Goal: Task Accomplishment & Management: Manage account settings

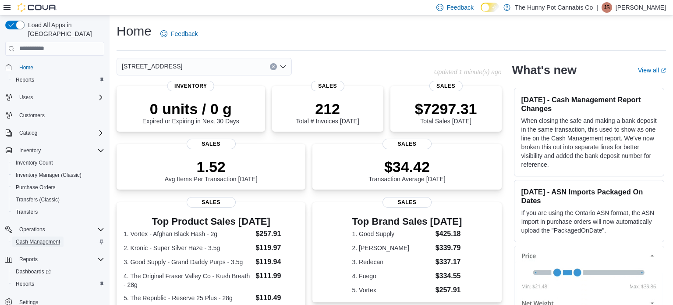
click at [33, 238] on span "Cash Management" at bounding box center [38, 241] width 44 height 7
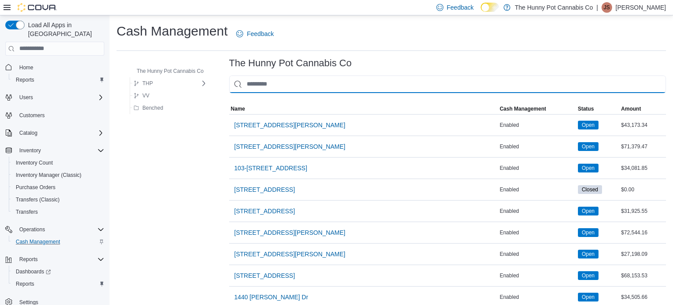
click at [306, 87] on input "This is a search bar. As you type, the results lower in the page will automatic…" at bounding box center [447, 84] width 437 height 18
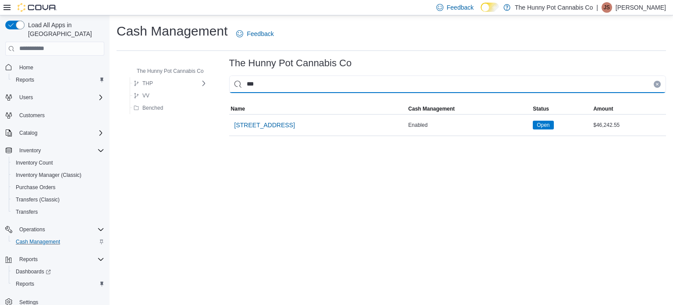
type input "****"
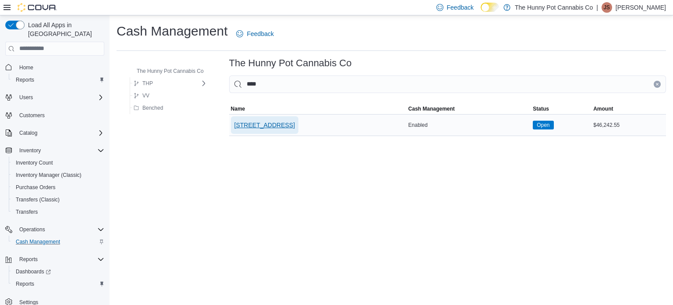
click at [281, 122] on span "[STREET_ADDRESS]" at bounding box center [265, 125] width 60 height 9
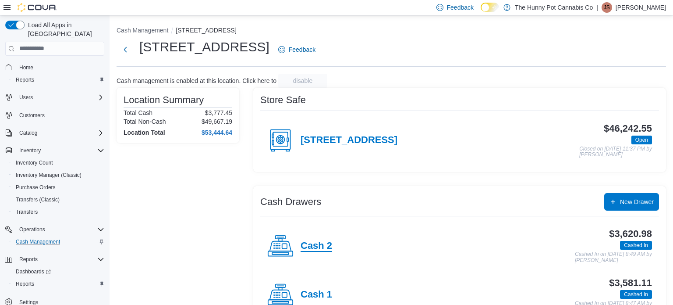
click at [326, 246] on h4 "Cash 2" at bounding box center [317, 245] width 32 height 11
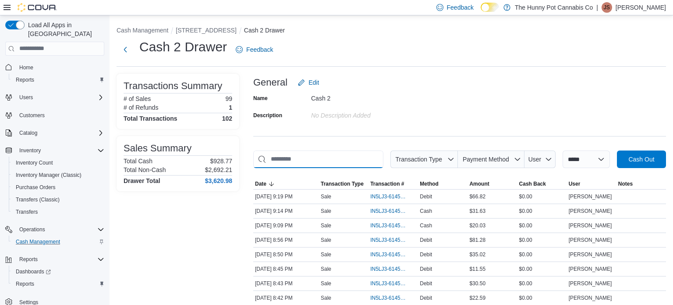
click at [343, 160] on input "This is a search bar. As you type, the results lower in the page will automatic…" at bounding box center [318, 159] width 130 height 18
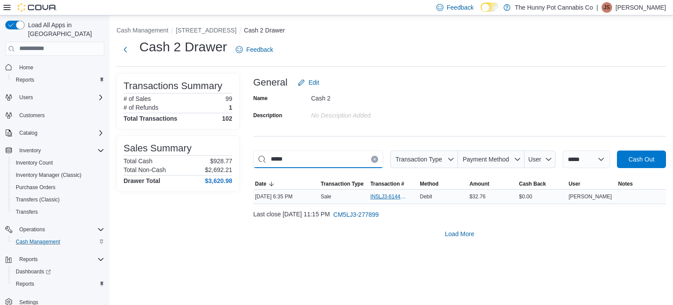
type input "*****"
click at [377, 197] on span "IN5LJ3-6144035" at bounding box center [388, 196] width 37 height 7
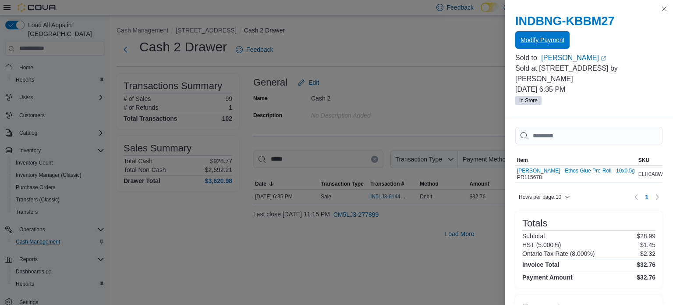
click at [543, 39] on span "Modify Payment" at bounding box center [543, 40] width 44 height 9
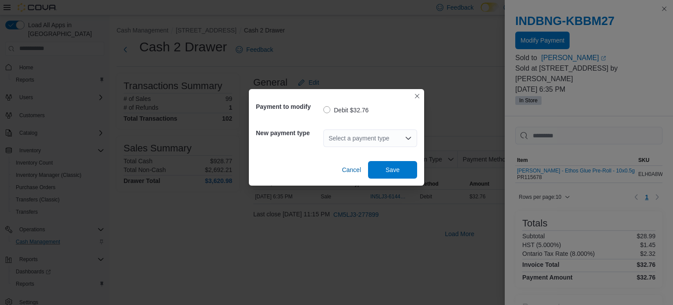
click at [411, 135] on icon "Open list of options" at bounding box center [408, 138] width 7 height 7
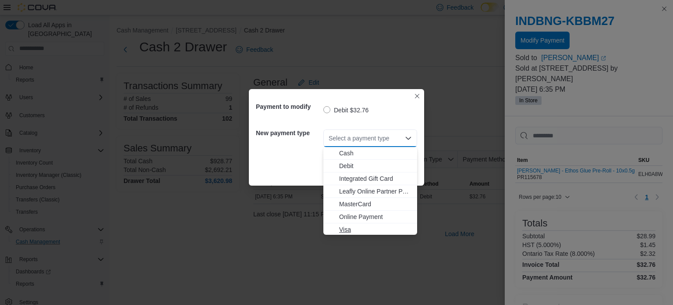
click at [345, 227] on span "Visa" at bounding box center [375, 229] width 73 height 9
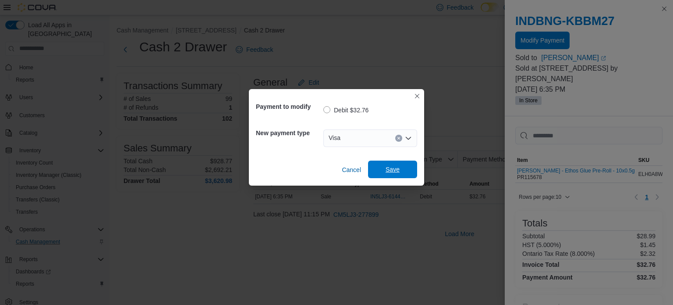
click at [399, 171] on span "Save" at bounding box center [393, 169] width 14 height 9
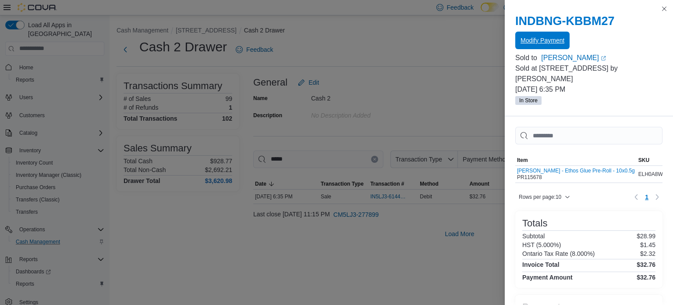
scroll to position [63, 0]
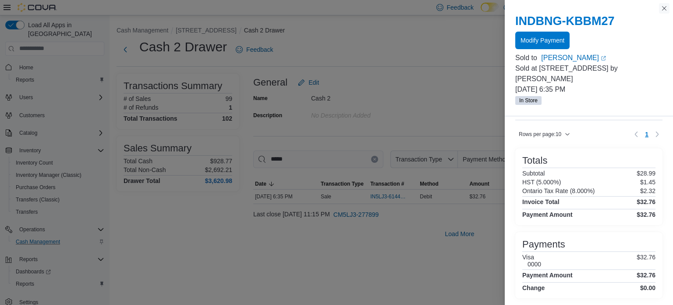
click at [666, 12] on button "Close this dialog" at bounding box center [664, 8] width 11 height 11
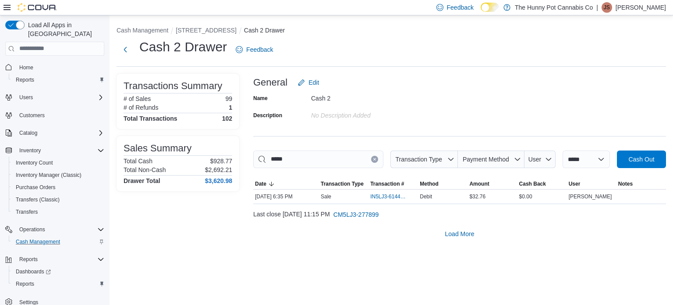
click at [373, 158] on icon "Clear input" at bounding box center [374, 159] width 2 height 2
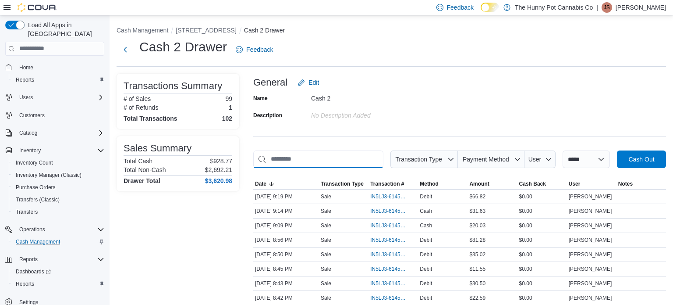
click at [341, 160] on input "This is a search bar. As you type, the results lower in the page will automatic…" at bounding box center [318, 159] width 130 height 18
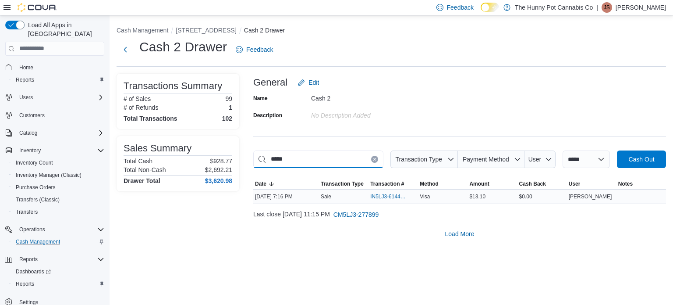
type input "*****"
click at [386, 196] on span "IN5LJ3-6144547" at bounding box center [388, 196] width 37 height 7
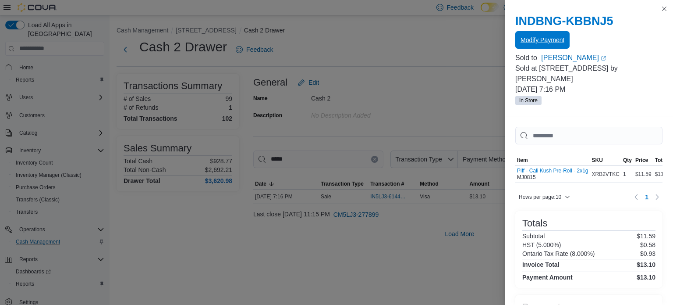
click at [547, 36] on span "Modify Payment" at bounding box center [543, 40] width 44 height 18
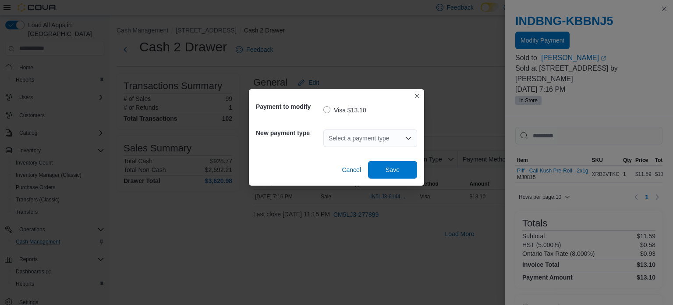
click at [408, 135] on icon "Open list of options" at bounding box center [408, 138] width 7 height 7
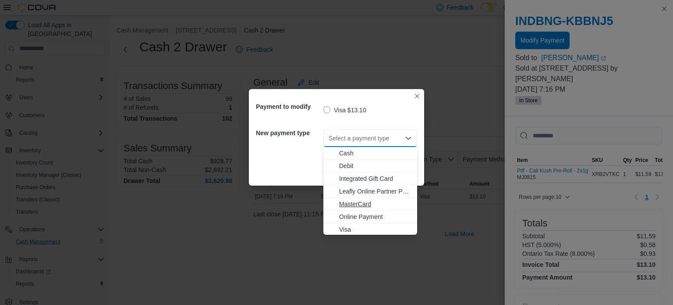
click at [354, 203] on span "MasterCard" at bounding box center [375, 203] width 73 height 9
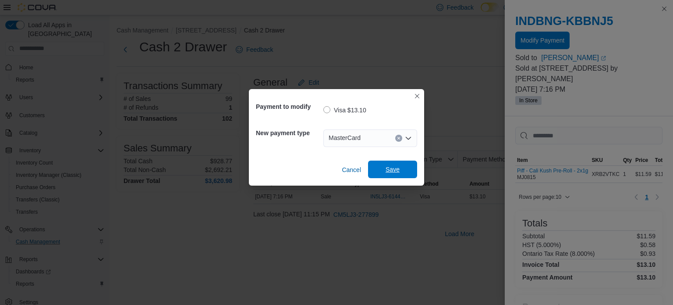
click at [400, 169] on span "Save" at bounding box center [392, 169] width 39 height 18
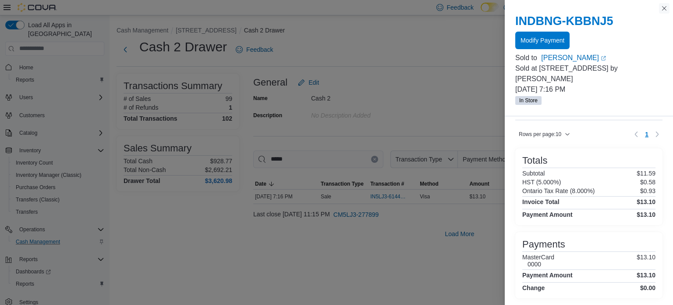
click at [664, 8] on button "Close this dialog" at bounding box center [664, 8] width 11 height 11
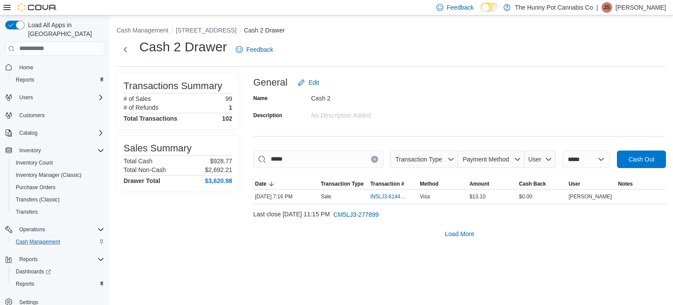
click at [373, 158] on icon "Clear input" at bounding box center [374, 159] width 2 height 2
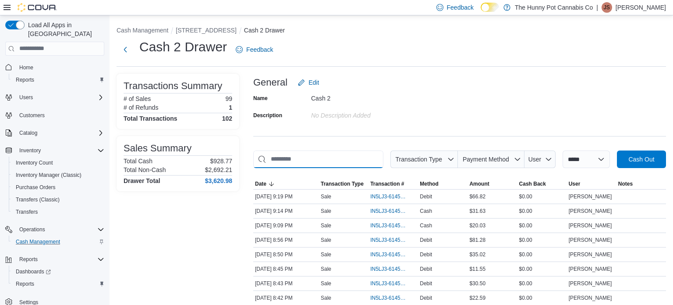
click at [359, 162] on input "This is a search bar. As you type, the results lower in the page will automatic…" at bounding box center [318, 159] width 130 height 18
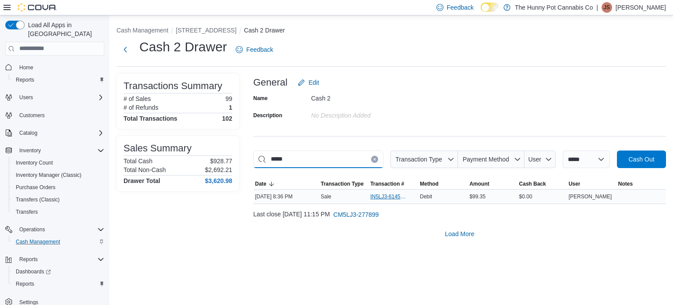
type input "*****"
click at [383, 192] on span "IN5LJ3-6145513" at bounding box center [393, 196] width 46 height 11
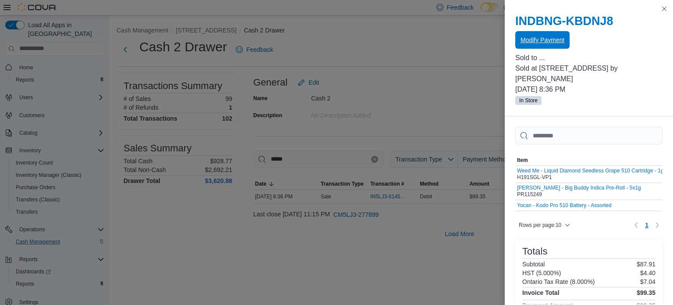
click at [548, 41] on span "Modify Payment" at bounding box center [543, 40] width 44 height 9
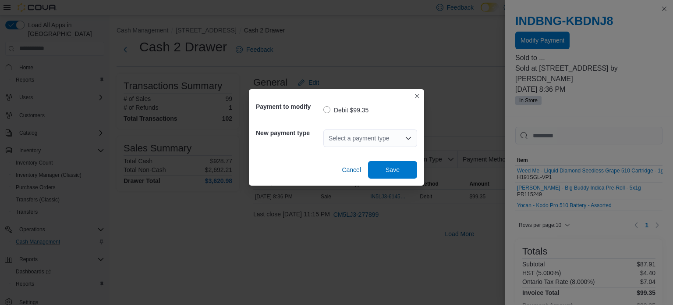
click at [408, 137] on icon "Open list of options" at bounding box center [408, 138] width 7 height 7
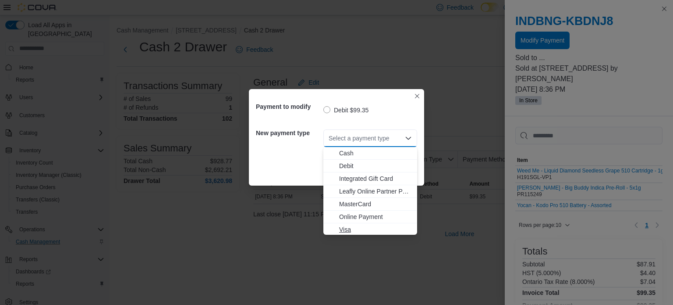
click at [346, 228] on span "Visa" at bounding box center [375, 229] width 73 height 9
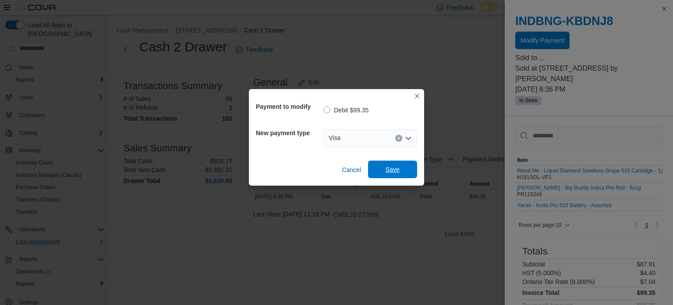
click at [397, 171] on span "Save" at bounding box center [393, 169] width 14 height 9
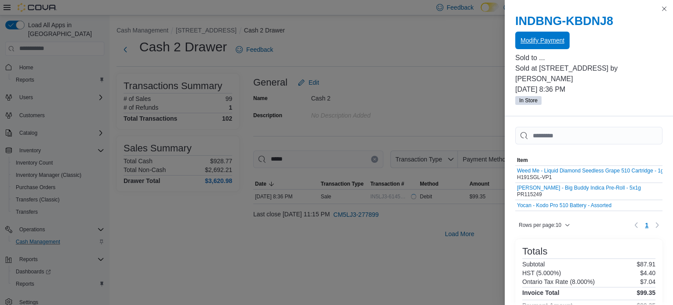
scroll to position [90, 0]
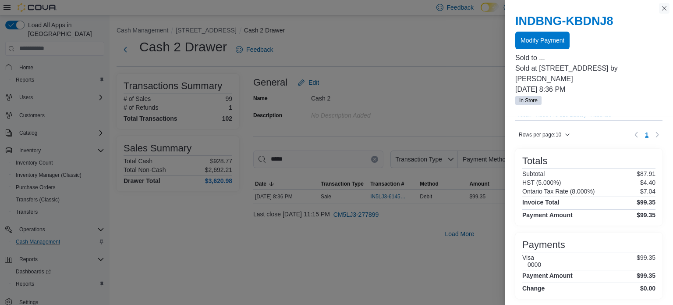
click at [665, 7] on button "Close this dialog" at bounding box center [664, 8] width 11 height 11
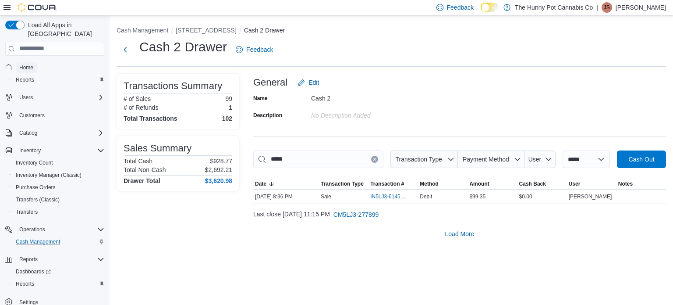
click at [26, 64] on span "Home" at bounding box center [26, 67] width 14 height 7
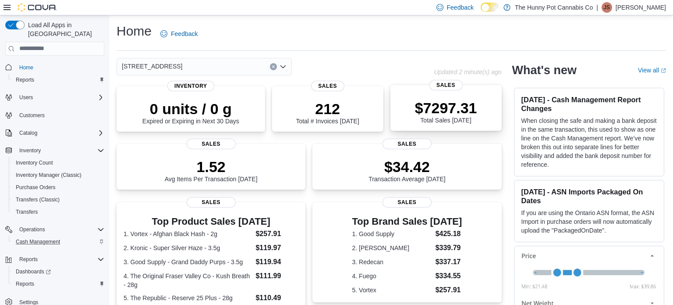
click at [450, 121] on div "$7297.31 Total Sales Today" at bounding box center [446, 111] width 62 height 25
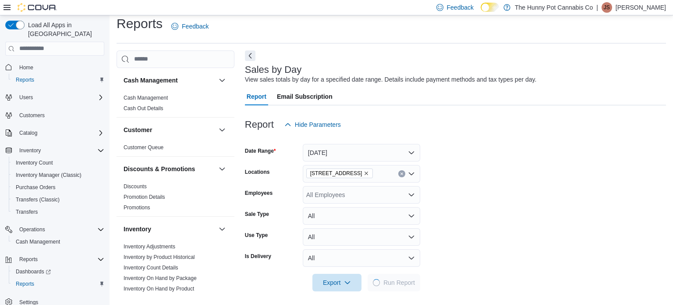
scroll to position [11, 0]
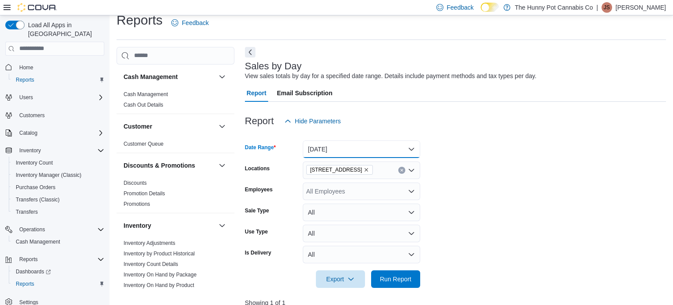
click at [381, 153] on button "[DATE]" at bounding box center [361, 149] width 117 height 18
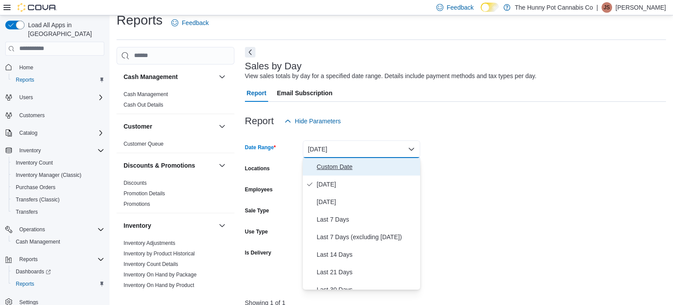
click at [376, 164] on span "Custom Date" at bounding box center [367, 166] width 100 height 11
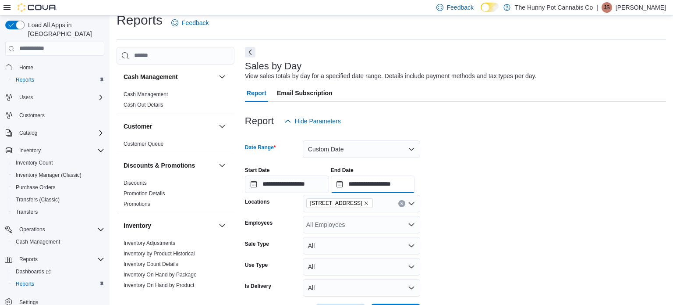
click at [415, 186] on input "**********" at bounding box center [373, 184] width 84 height 18
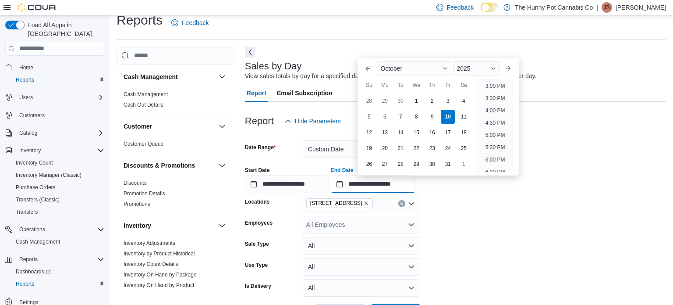
scroll to position [367, 0]
click at [496, 88] on li "3:00 PM" at bounding box center [495, 87] width 27 height 11
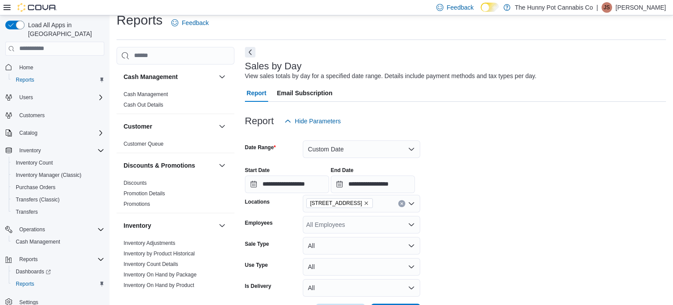
click at [480, 187] on div "**********" at bounding box center [455, 176] width 421 height 33
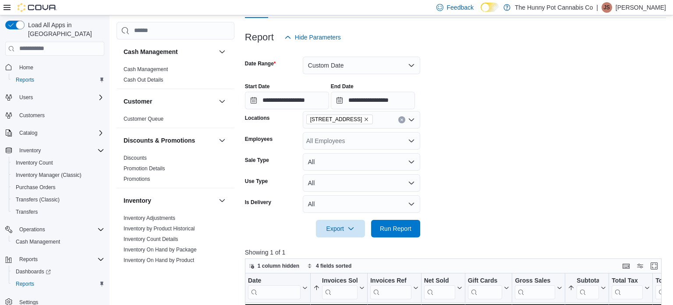
scroll to position [95, 0]
click at [398, 228] on span "Run Report" at bounding box center [396, 228] width 32 height 9
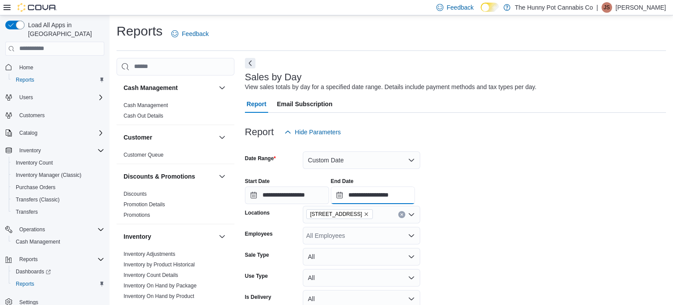
click at [415, 197] on input "**********" at bounding box center [373, 195] width 84 height 18
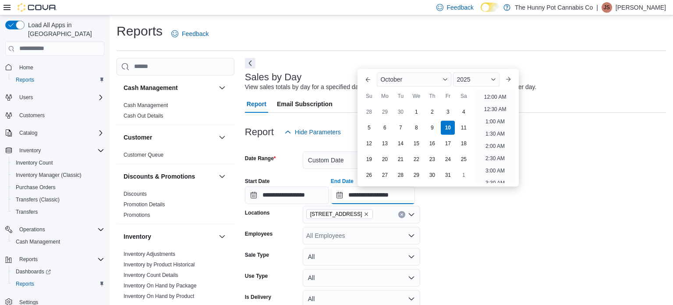
scroll to position [395, 0]
click at [500, 96] on li "4:00 PM" at bounding box center [495, 94] width 27 height 11
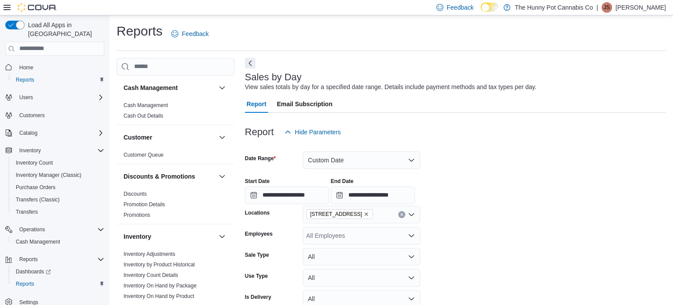
click at [486, 210] on form "**********" at bounding box center [455, 236] width 421 height 191
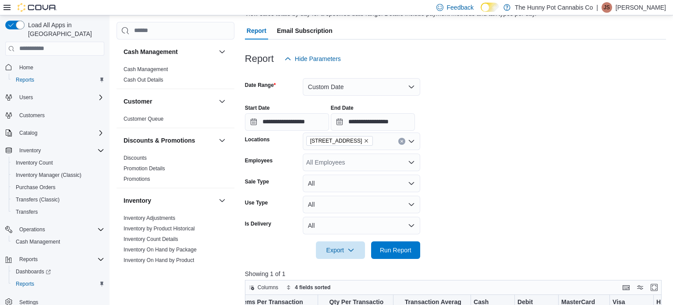
scroll to position [74, 0]
click at [407, 250] on span "Run Report" at bounding box center [396, 249] width 32 height 9
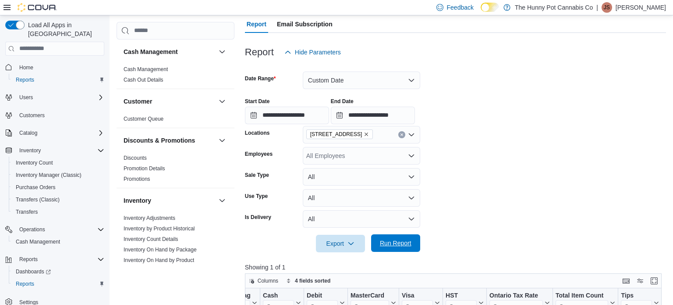
scroll to position [78, 0]
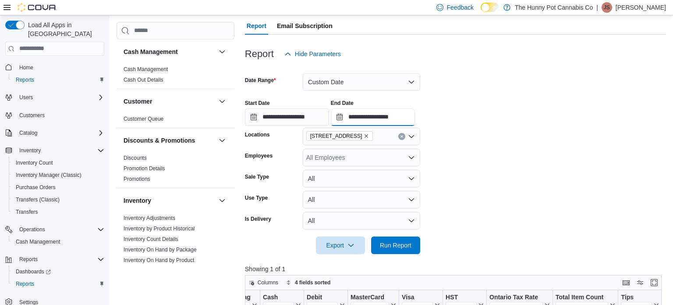
click at [415, 116] on input "**********" at bounding box center [373, 117] width 84 height 18
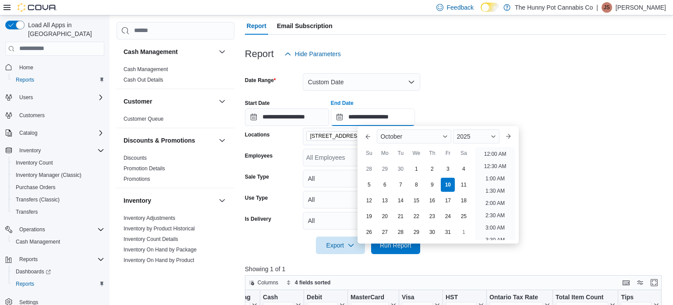
scroll to position [420, 0]
click at [487, 148] on li "5:00 PM" at bounding box center [495, 151] width 27 height 11
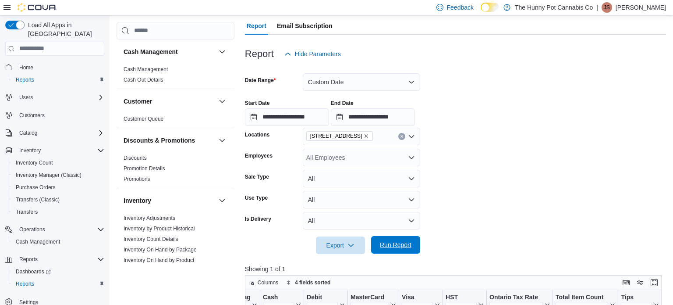
click at [409, 245] on span "Run Report" at bounding box center [396, 244] width 32 height 9
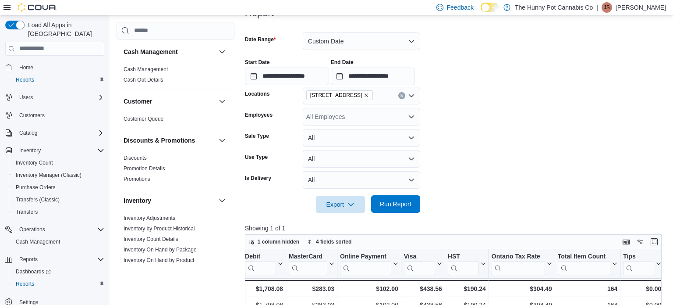
scroll to position [116, 0]
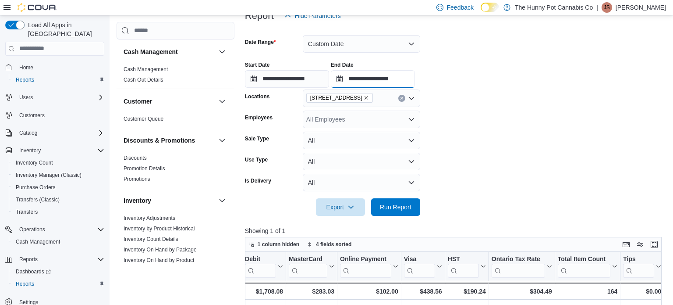
click at [415, 78] on input "**********" at bounding box center [373, 79] width 84 height 18
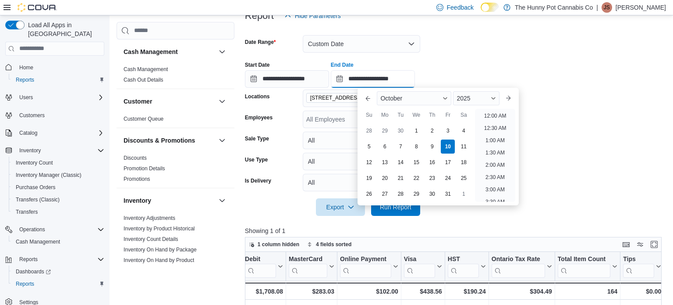
scroll to position [445, 0]
click at [489, 112] on li "6:00 PM" at bounding box center [495, 113] width 27 height 11
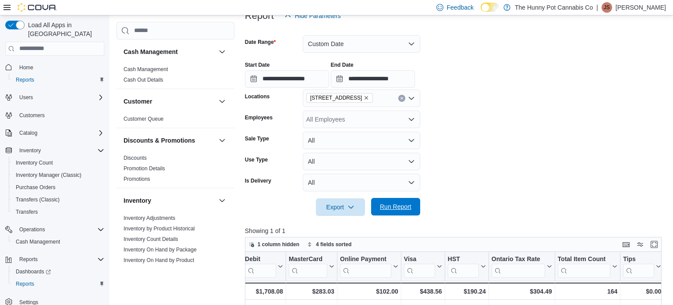
click at [402, 202] on span "Run Report" at bounding box center [396, 206] width 32 height 9
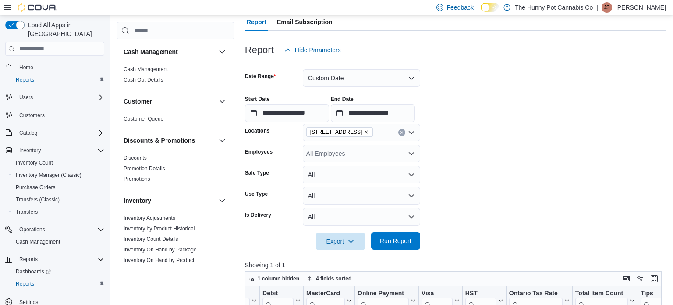
scroll to position [77, 0]
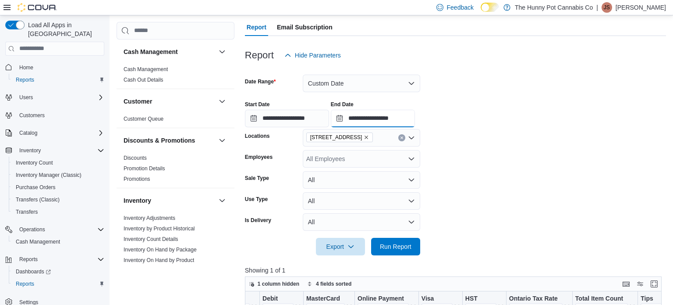
click at [415, 114] on input "**********" at bounding box center [373, 119] width 84 height 18
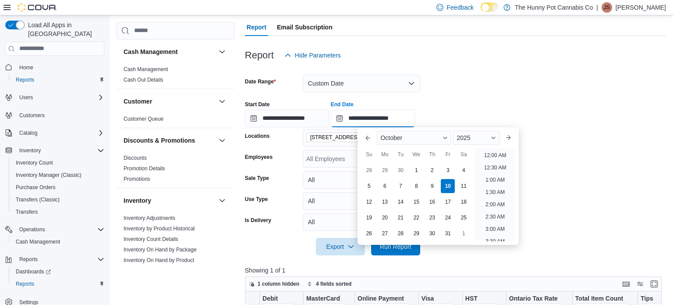
scroll to position [469, 0]
click at [497, 153] on li "7:00 PM" at bounding box center [495, 152] width 27 height 11
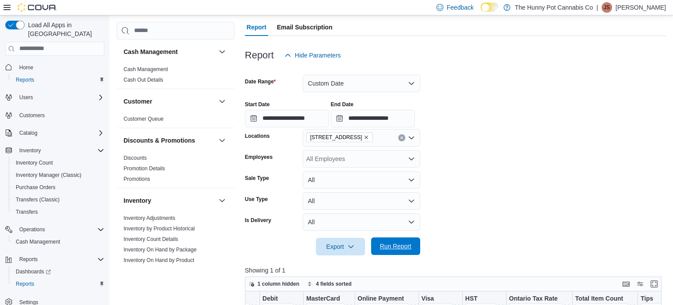
click at [413, 244] on span "Run Report" at bounding box center [396, 246] width 39 height 18
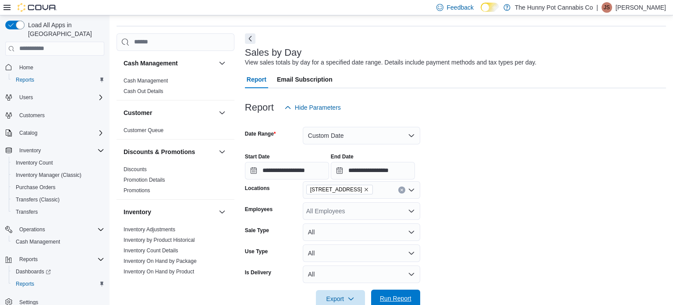
scroll to position [9, 0]
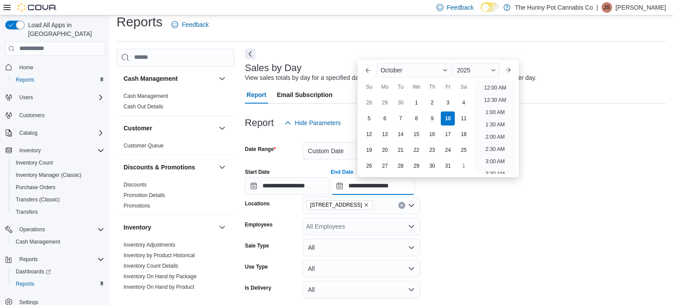
click at [415, 177] on input "**********" at bounding box center [373, 186] width 84 height 18
click at [496, 82] on li "8:00 PM" at bounding box center [495, 85] width 27 height 11
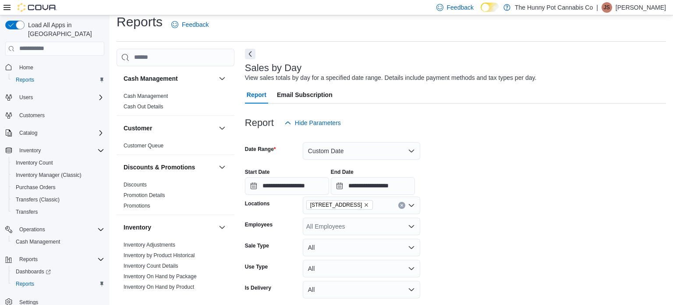
click at [496, 117] on div "Report Hide Parameters" at bounding box center [455, 123] width 421 height 18
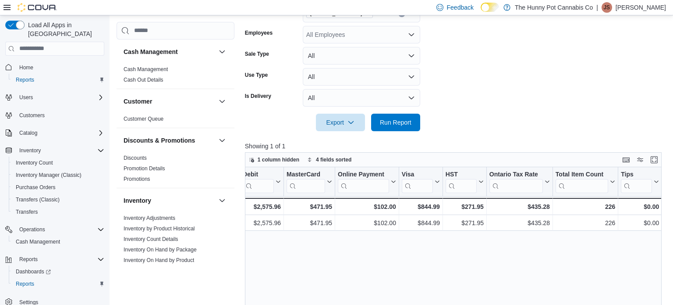
scroll to position [217, 0]
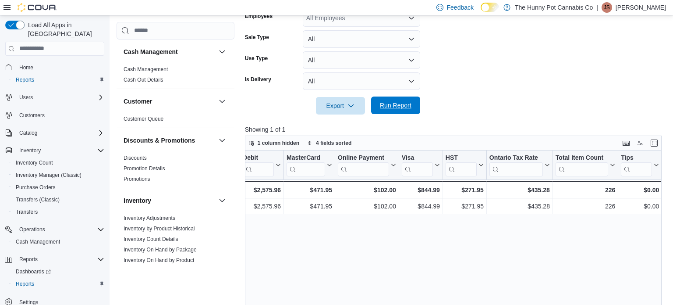
click at [389, 110] on span "Run Report" at bounding box center [396, 105] width 39 height 18
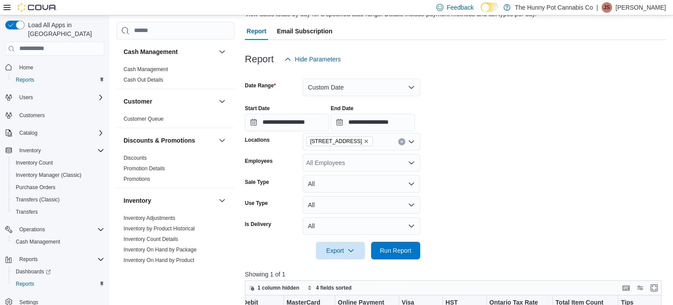
scroll to position [66, 0]
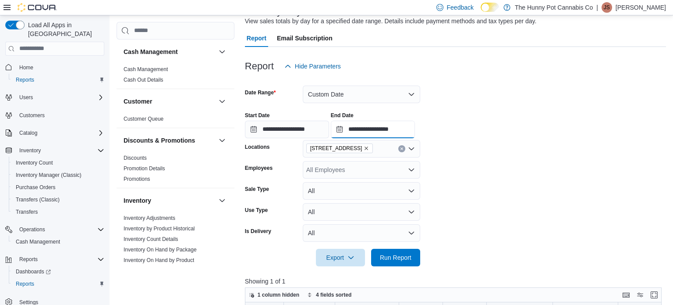
click at [415, 130] on input "**********" at bounding box center [373, 130] width 84 height 18
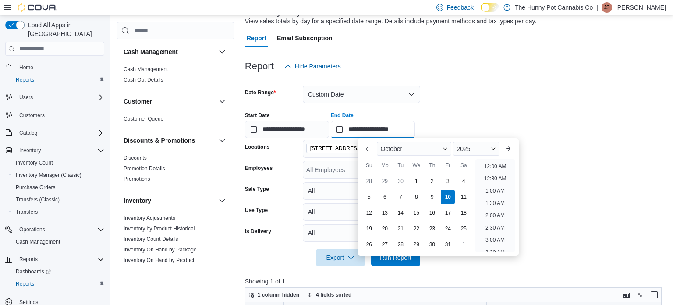
scroll to position [498, 0]
click at [491, 181] on li "9:00 PM" at bounding box center [495, 183] width 27 height 11
type input "**********"
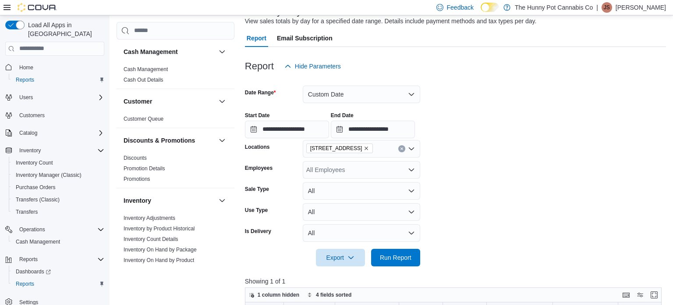
click at [477, 183] on form "**********" at bounding box center [455, 170] width 421 height 191
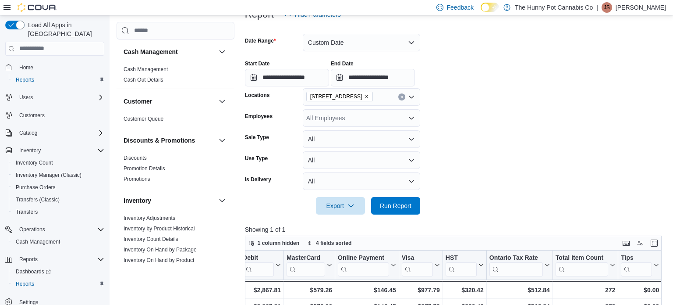
scroll to position [121, 0]
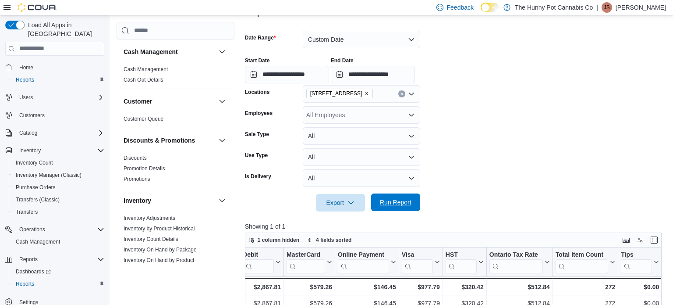
click at [404, 204] on span "Run Report" at bounding box center [396, 202] width 32 height 9
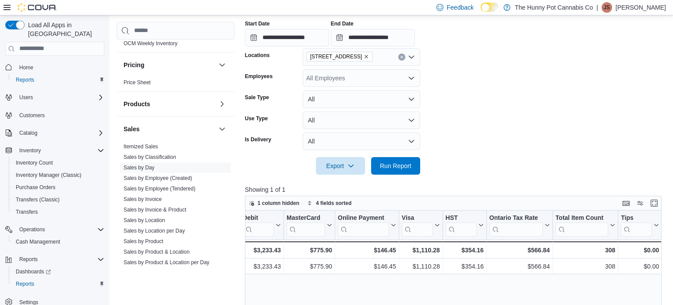
scroll to position [383, 0]
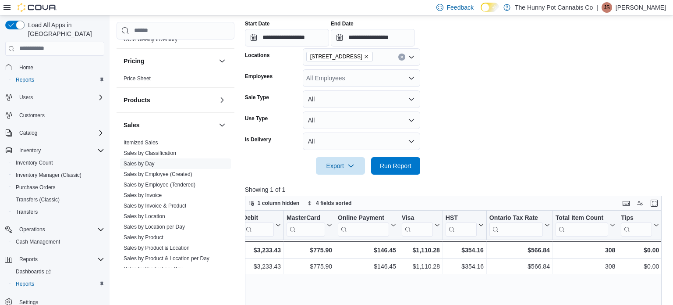
click at [171, 182] on link "Sales by Employee (Tendered)" at bounding box center [160, 184] width 72 height 6
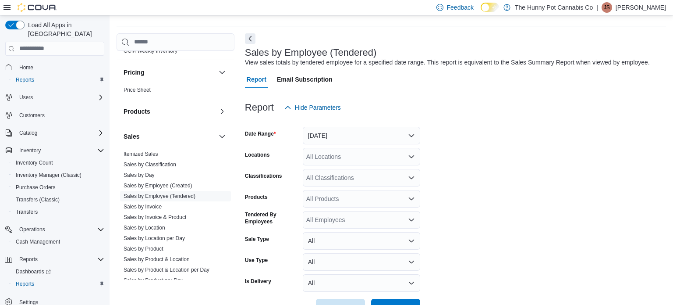
scroll to position [20, 0]
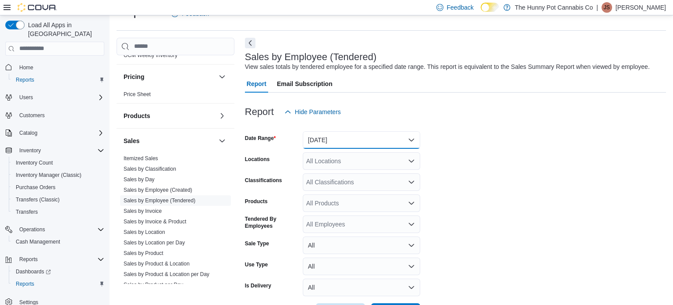
click at [378, 132] on button "[DATE]" at bounding box center [361, 140] width 117 height 18
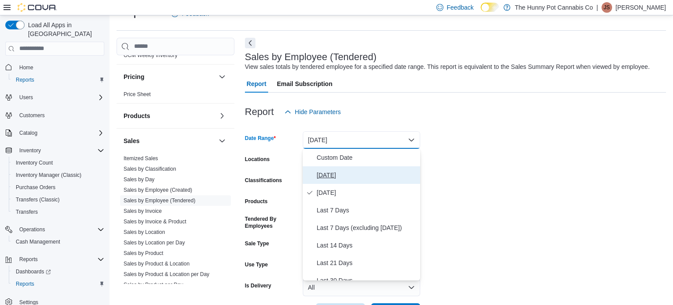
click at [349, 172] on span "[DATE]" at bounding box center [367, 175] width 100 height 11
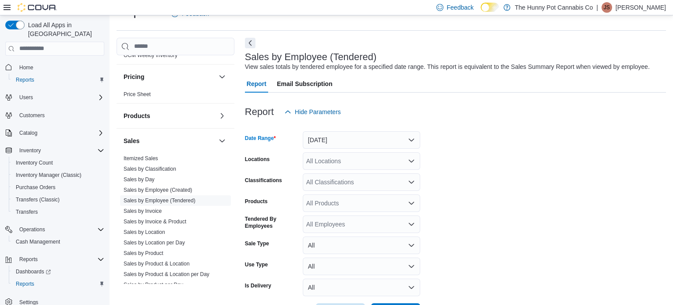
click at [352, 160] on div "All Locations" at bounding box center [361, 161] width 117 height 18
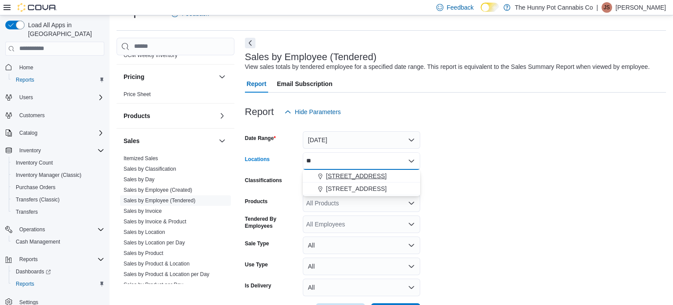
type input "**"
click at [384, 173] on div "[STREET_ADDRESS]" at bounding box center [361, 175] width 107 height 9
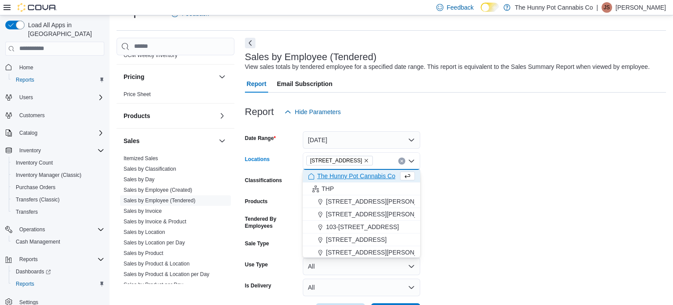
click at [504, 196] on form "Date Range [DATE] Locations [STREET_ADDRESS] Selected. [STREET_ADDRESS] Press B…" at bounding box center [455, 221] width 421 height 200
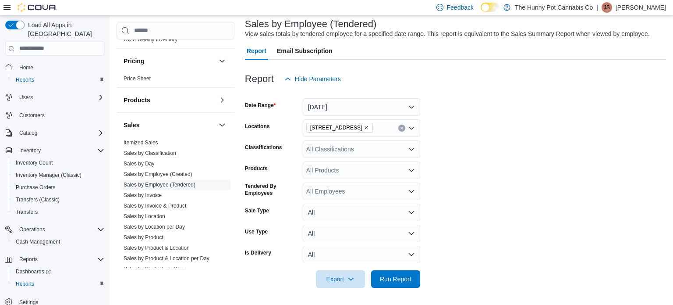
scroll to position [53, 0]
click at [387, 276] on span "Run Report" at bounding box center [396, 278] width 32 height 9
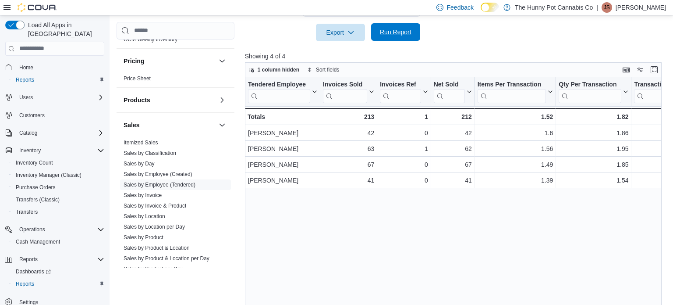
scroll to position [302, 0]
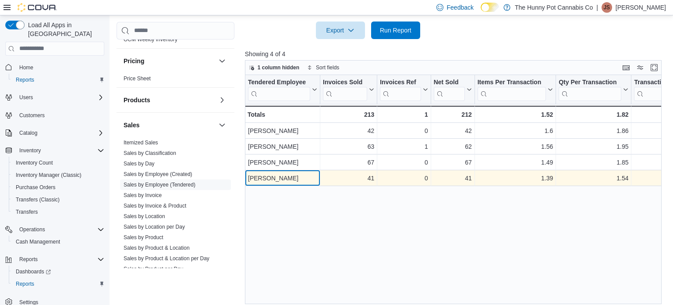
click at [288, 181] on div "[PERSON_NAME]" at bounding box center [282, 178] width 69 height 11
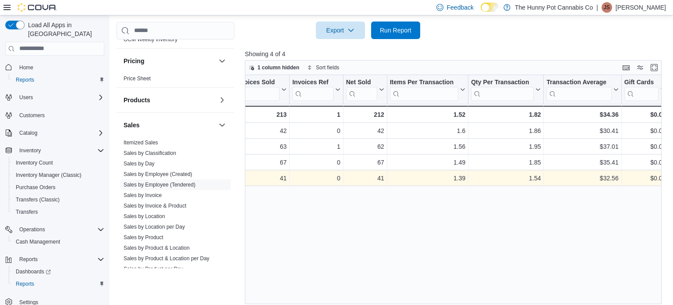
scroll to position [0, 0]
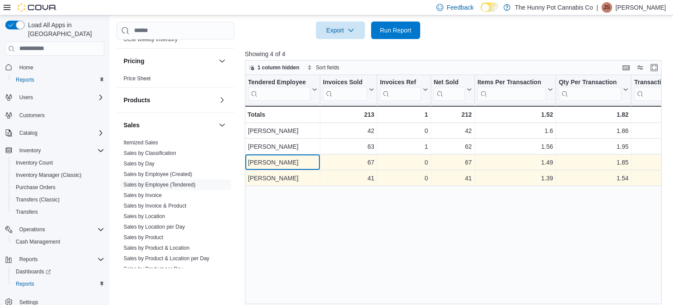
click at [254, 160] on div "[PERSON_NAME]" at bounding box center [282, 162] width 69 height 11
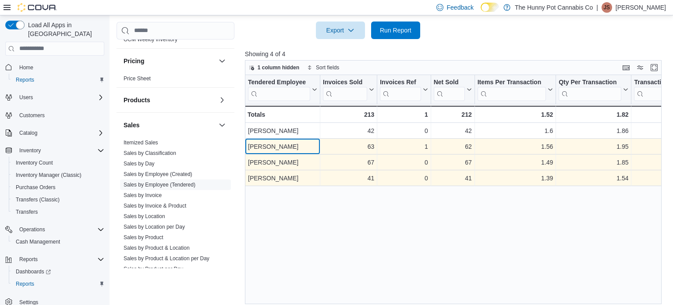
click at [257, 149] on div "[PERSON_NAME]" at bounding box center [282, 146] width 69 height 11
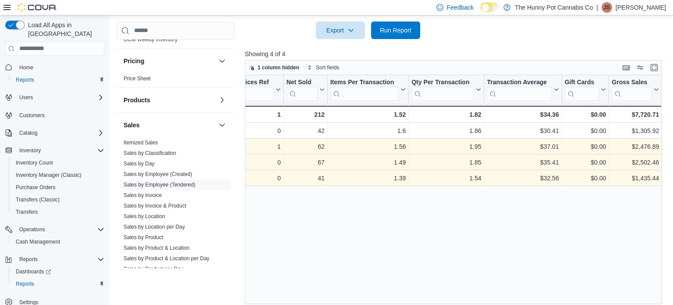
scroll to position [0, 191]
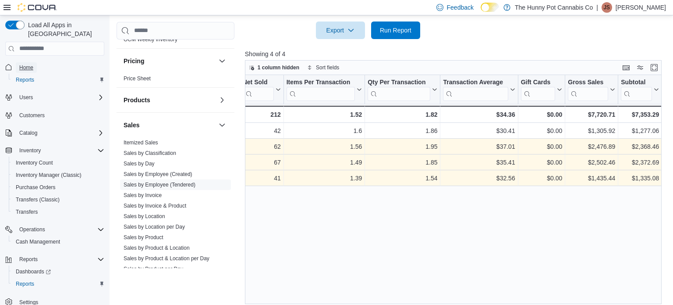
click at [22, 64] on span "Home" at bounding box center [26, 67] width 14 height 7
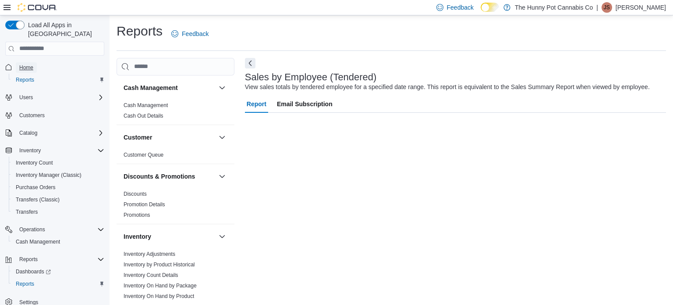
scroll to position [6, 0]
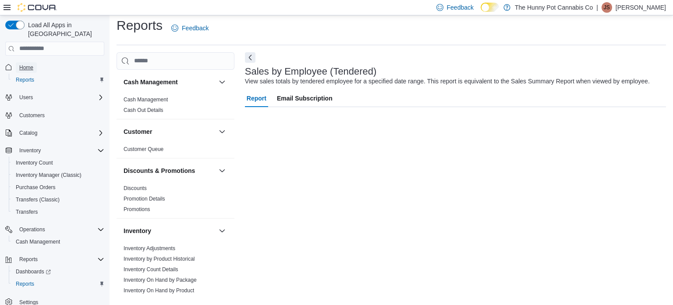
click at [24, 64] on span "Home" at bounding box center [26, 67] width 14 height 7
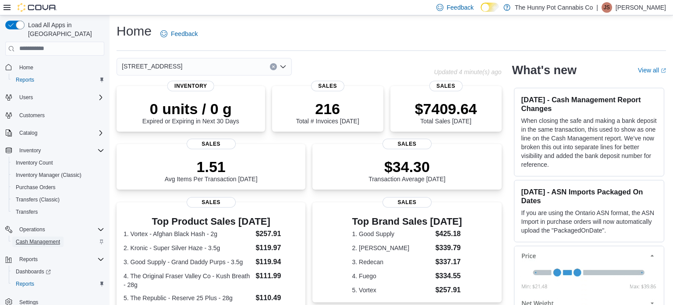
click at [34, 238] on span "Cash Management" at bounding box center [38, 241] width 44 height 7
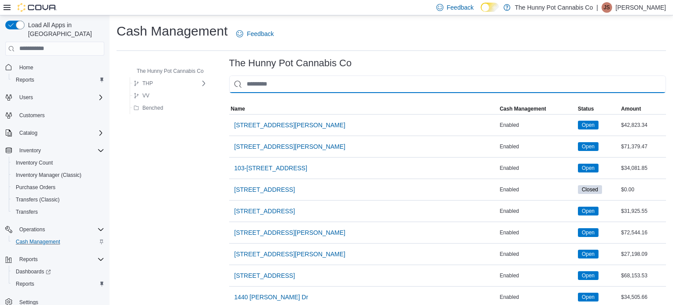
click at [278, 82] on input "This is a search bar. As you type, the results lower in the page will automatic…" at bounding box center [447, 84] width 437 height 18
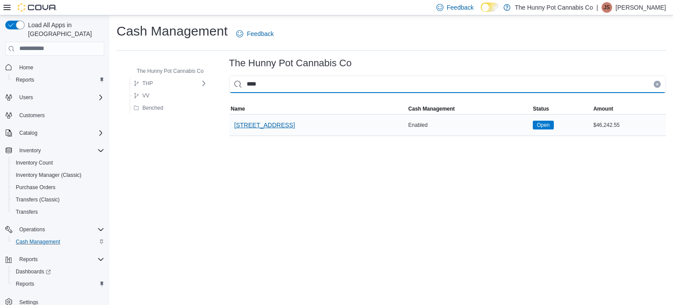
type input "****"
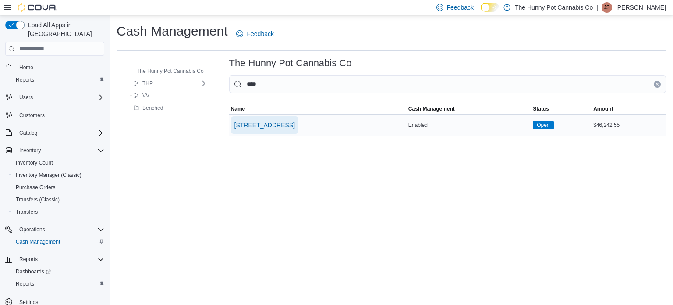
click at [271, 124] on span "[STREET_ADDRESS]" at bounding box center [265, 125] width 60 height 9
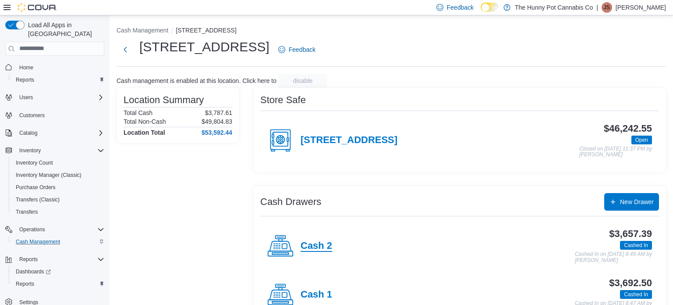
click at [315, 246] on h4 "Cash 2" at bounding box center [317, 245] width 32 height 11
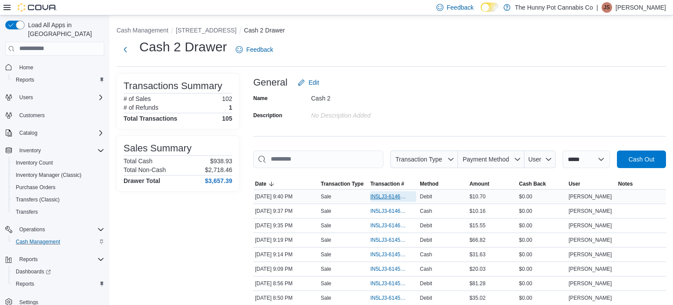
click at [382, 199] on span "IN5LJ3-6146194" at bounding box center [388, 196] width 37 height 7
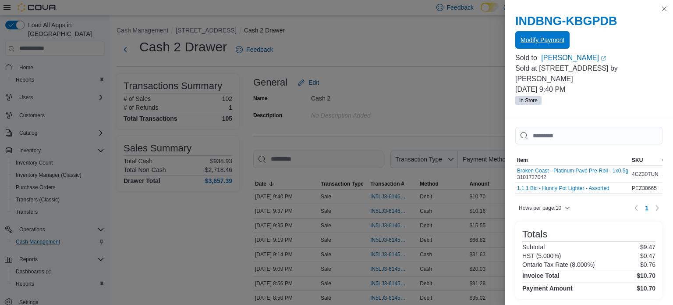
click at [544, 40] on span "Modify Payment" at bounding box center [543, 40] width 44 height 9
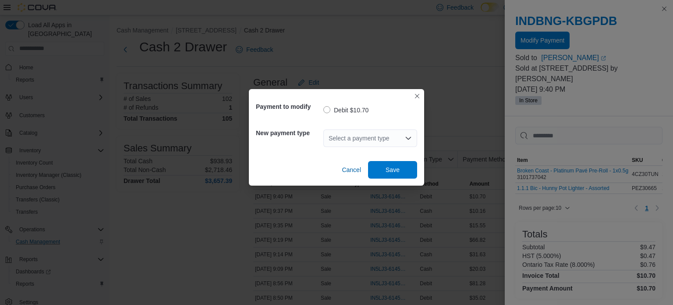
click at [405, 135] on icon "Open list of options" at bounding box center [408, 138] width 7 height 7
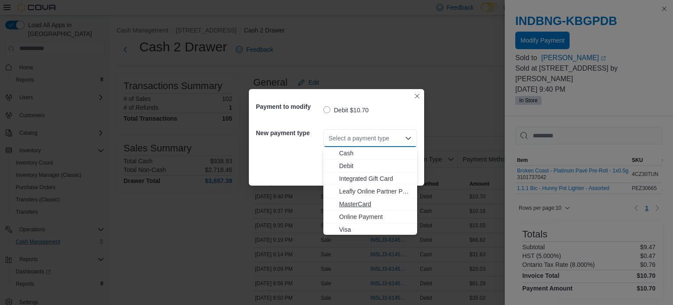
click at [355, 203] on span "MasterCard" at bounding box center [375, 203] width 73 height 9
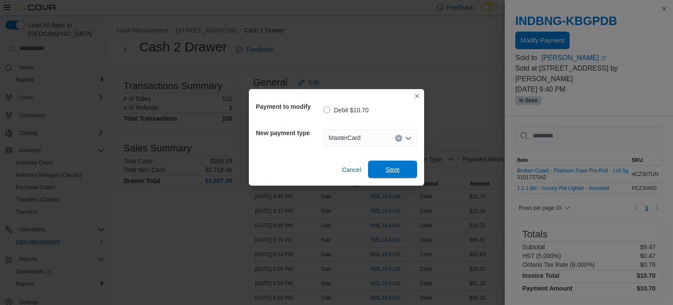
click at [390, 165] on span "Save" at bounding box center [392, 169] width 39 height 18
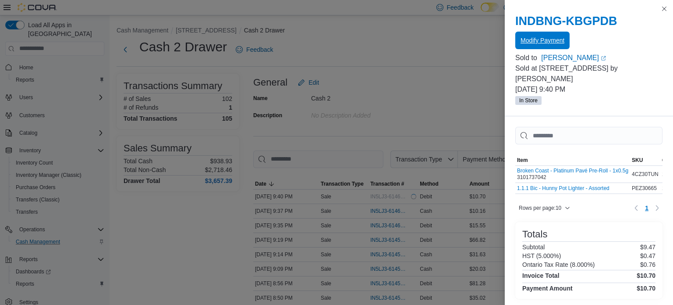
scroll to position [74, 0]
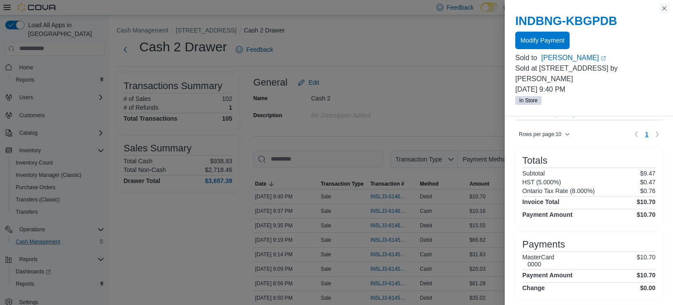
click at [665, 7] on button "Close this dialog" at bounding box center [664, 8] width 11 height 11
